Goal: Entertainment & Leisure: Browse casually

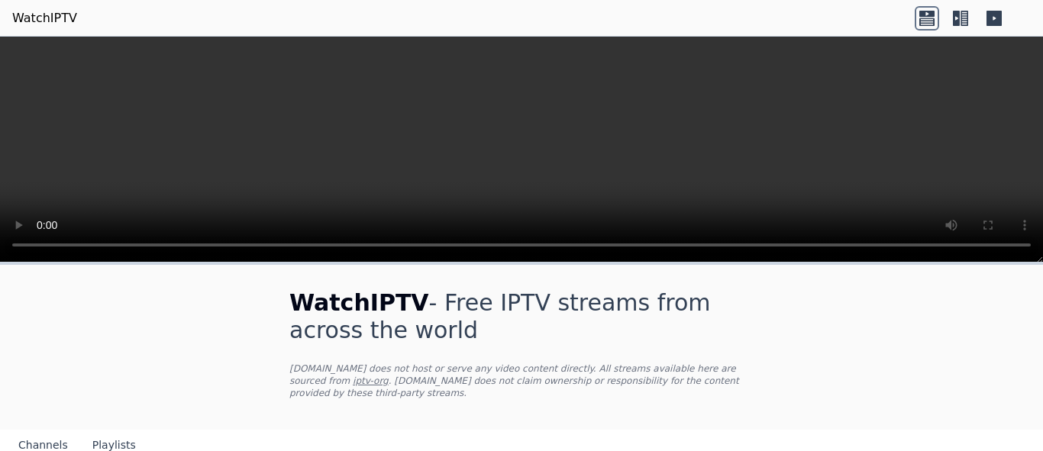
scroll to position [348, 0]
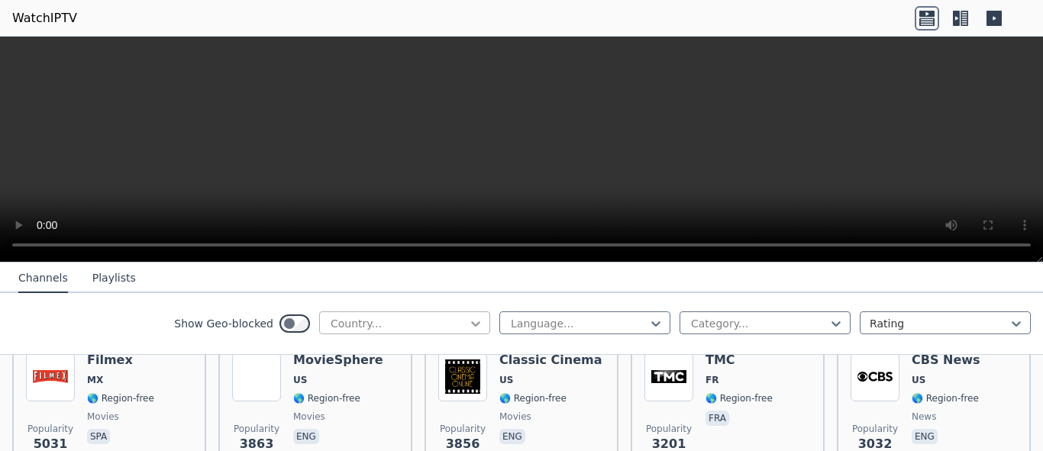
click at [470, 326] on icon at bounding box center [475, 323] width 15 height 15
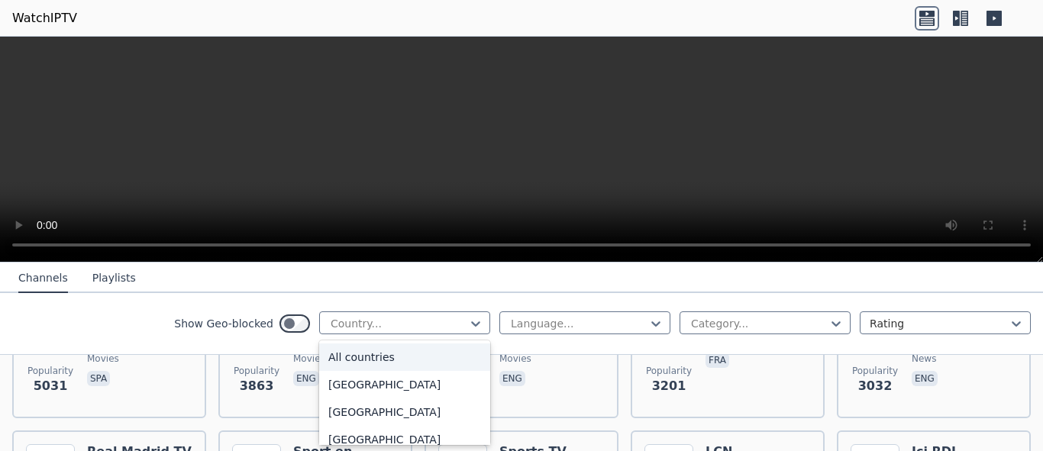
scroll to position [435, 0]
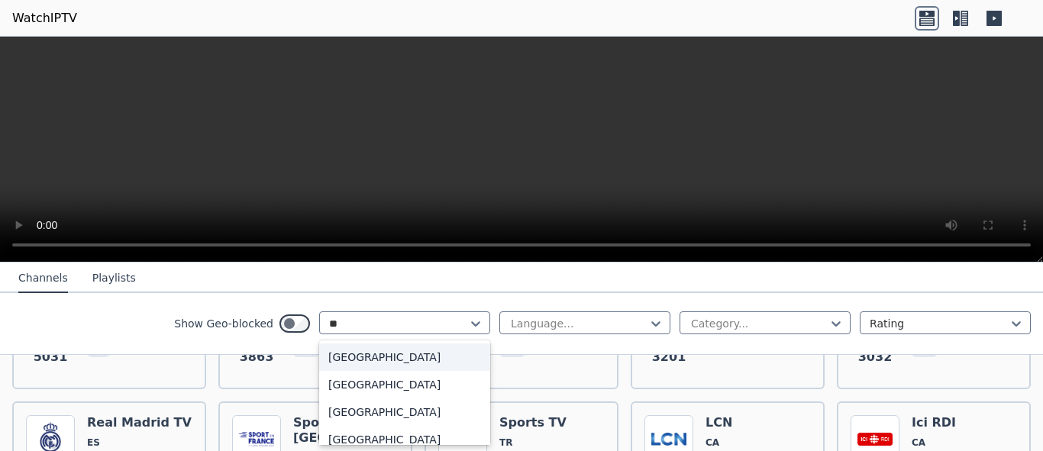
type input "***"
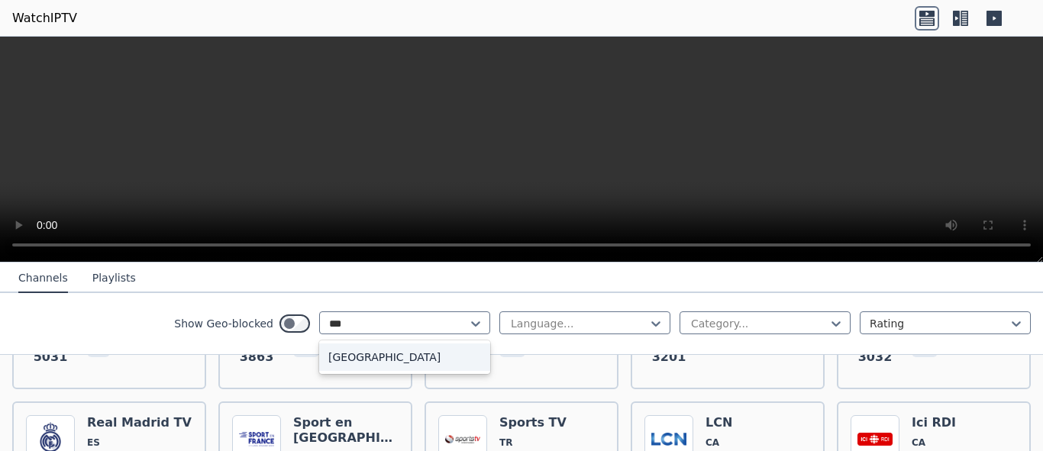
click at [422, 366] on div "[GEOGRAPHIC_DATA]" at bounding box center [404, 357] width 171 height 27
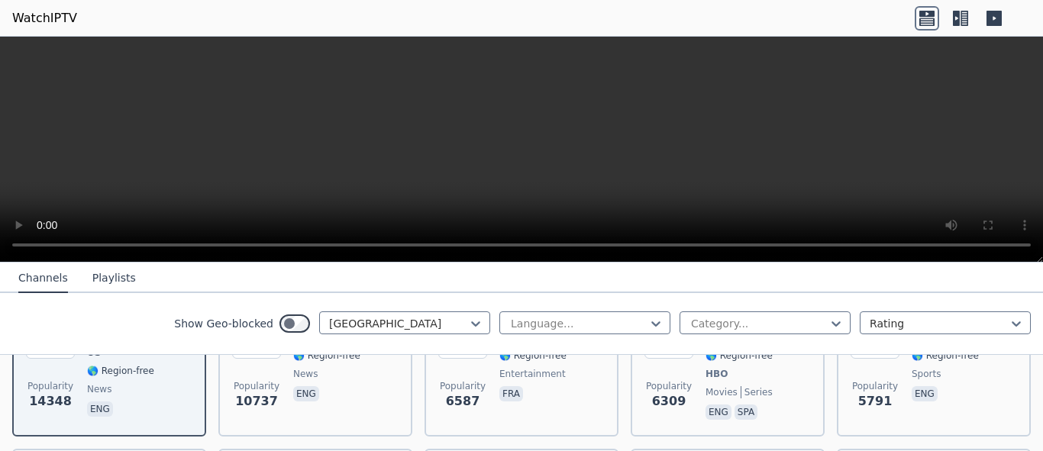
scroll to position [261, 0]
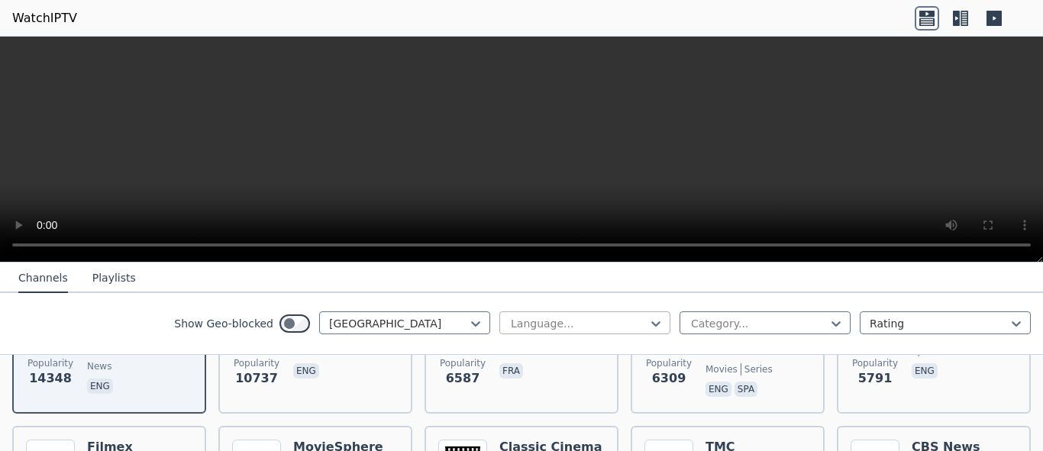
click at [620, 327] on div at bounding box center [578, 323] width 139 height 15
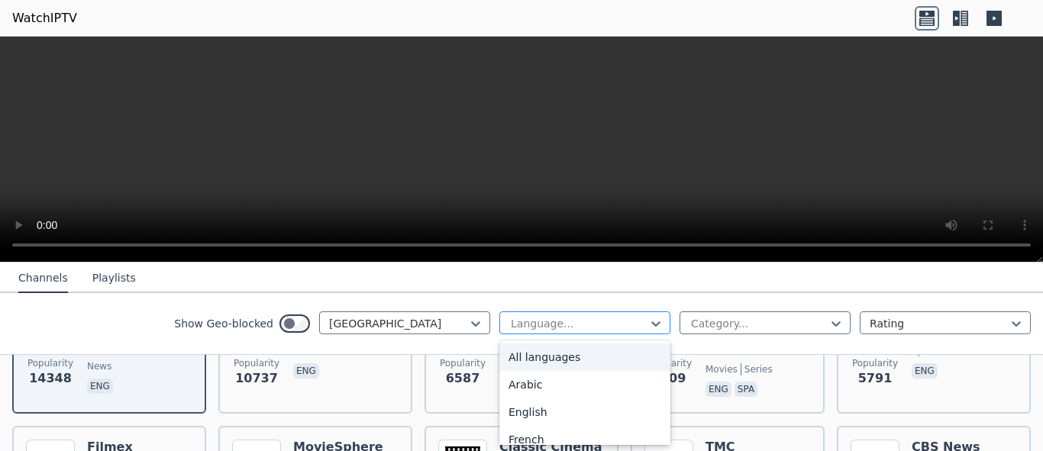
click at [620, 327] on div at bounding box center [578, 323] width 139 height 15
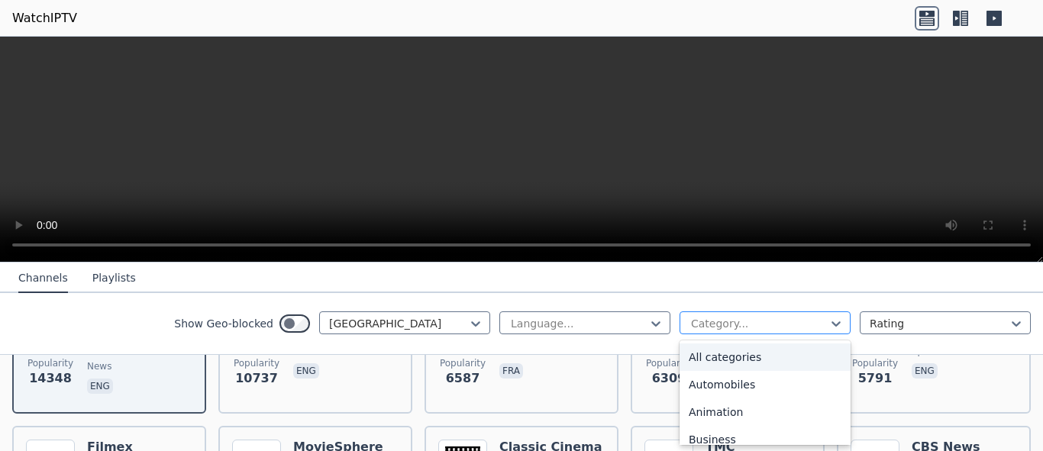
click at [757, 325] on div at bounding box center [759, 323] width 139 height 15
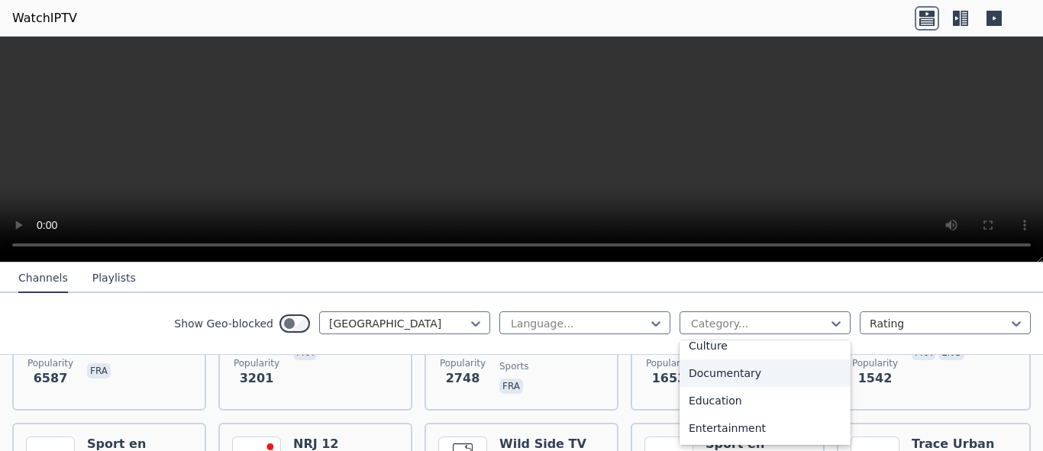
scroll to position [0, 0]
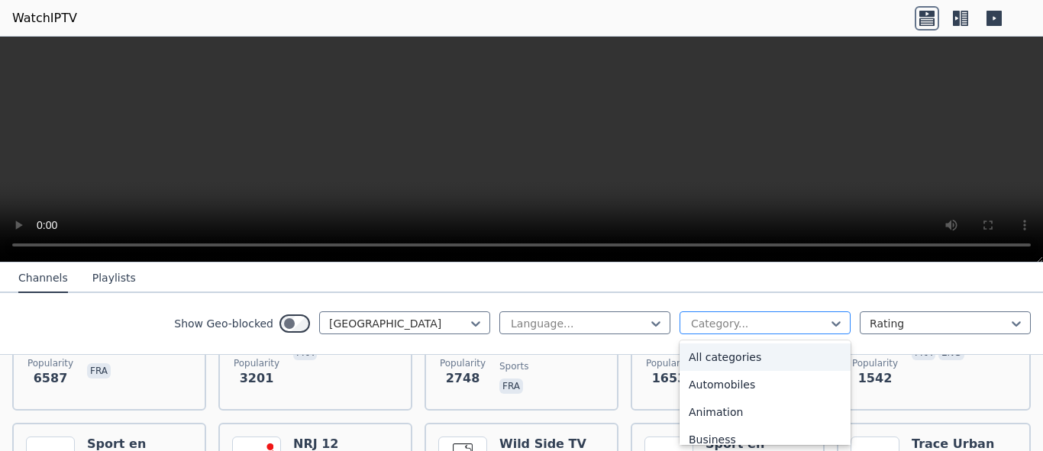
click at [775, 331] on div at bounding box center [759, 323] width 139 height 15
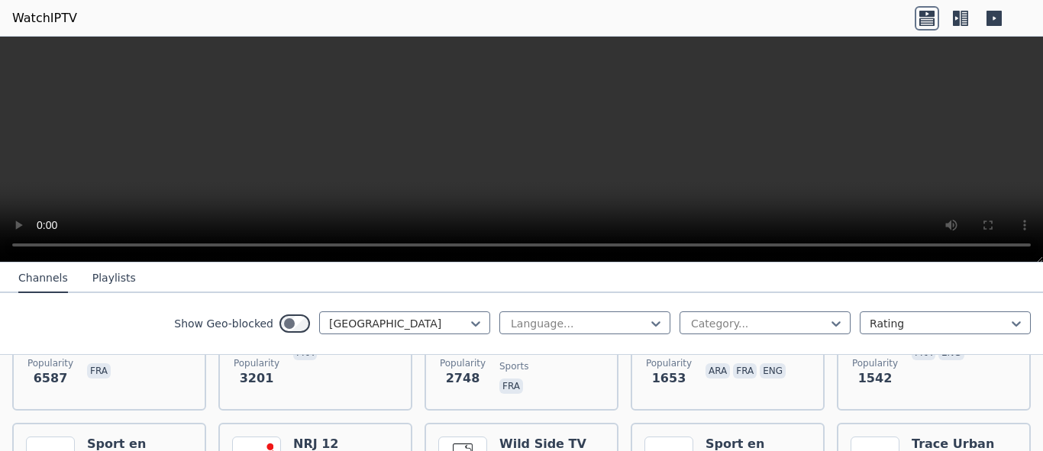
click at [527, 342] on div "Show Geo-blocked France Language... Category... Rating" at bounding box center [521, 324] width 1043 height 62
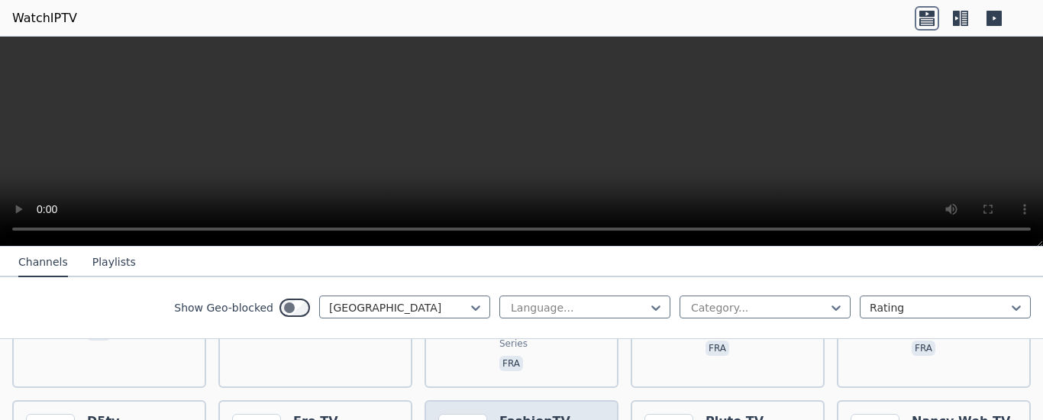
scroll to position [1742, 0]
click at [105, 261] on button "Playlists" at bounding box center [114, 262] width 44 height 29
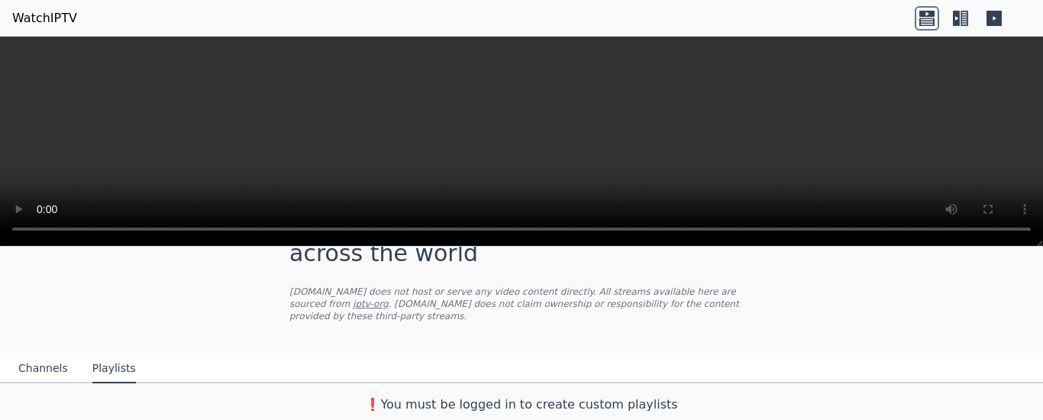
scroll to position [61, 0]
click at [25, 366] on button "Channels" at bounding box center [43, 368] width 50 height 29
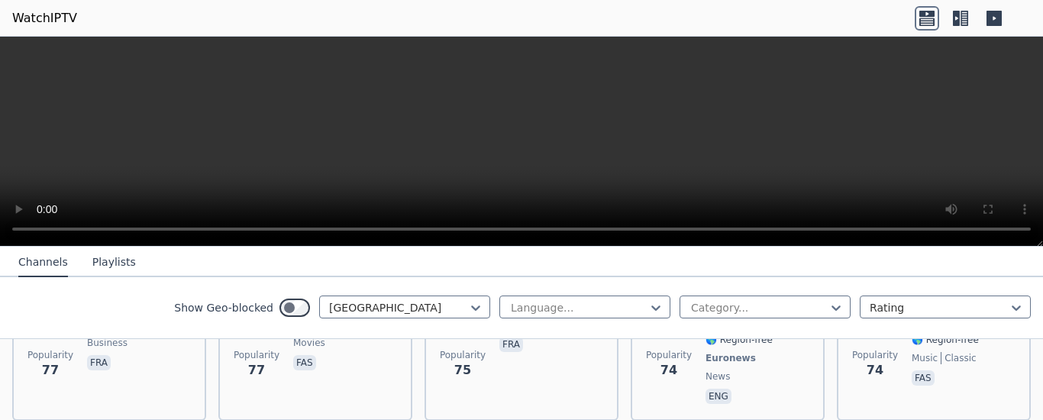
scroll to position [2760, 0]
